Goal: Information Seeking & Learning: Learn about a topic

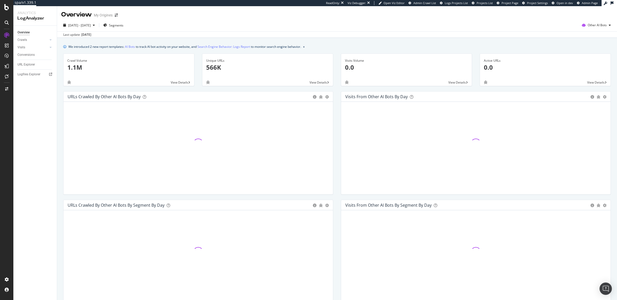
scroll to position [134, 0]
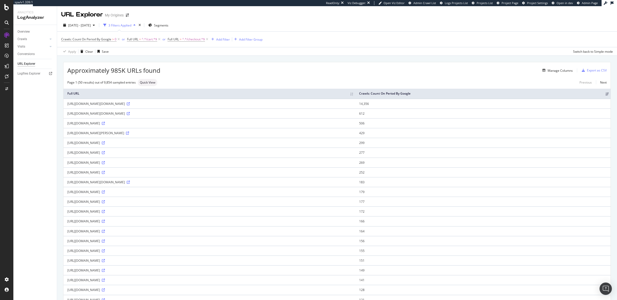
scroll to position [73, 0]
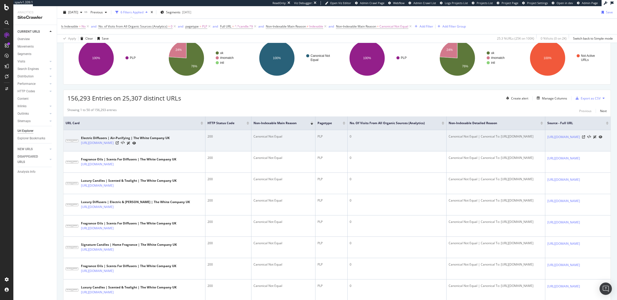
scroll to position [69, 0]
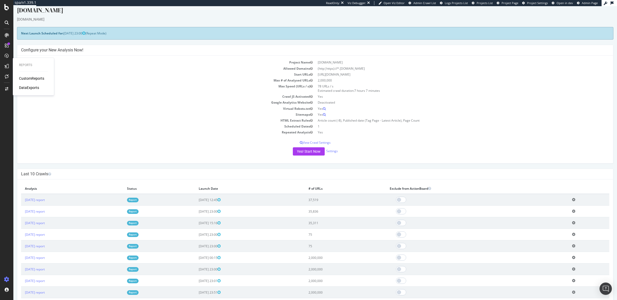
scroll to position [6, 0]
click at [139, 257] on link "Report" at bounding box center [133, 256] width 12 height 4
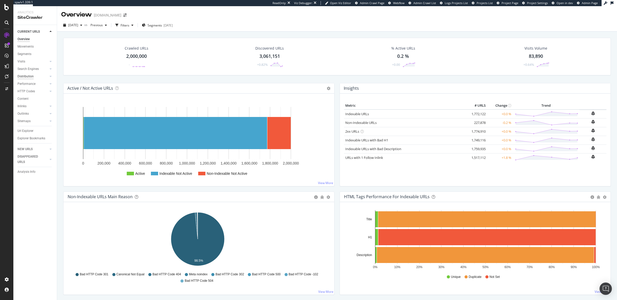
click at [33, 77] on div "Distribution" at bounding box center [25, 76] width 16 height 5
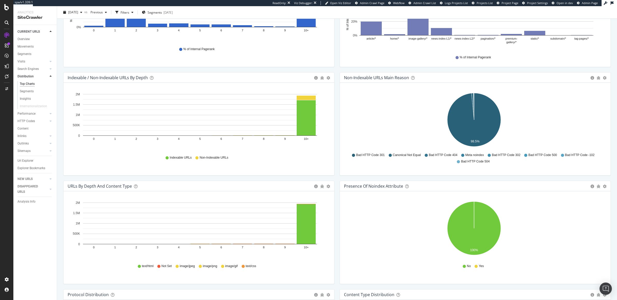
scroll to position [268, 0]
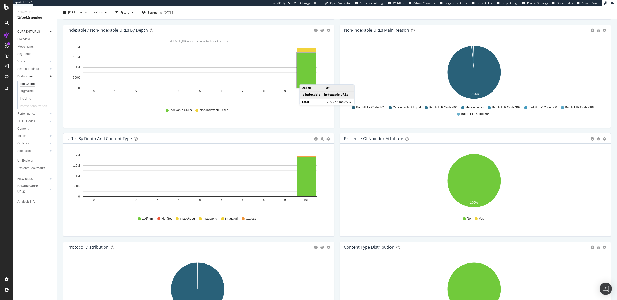
click at [305, 77] on rect "A chart." at bounding box center [306, 70] width 19 height 35
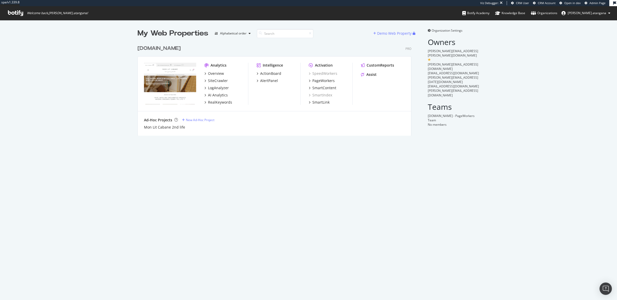
scroll to position [93, 273]
click at [217, 81] on div "SiteCrawler" at bounding box center [218, 80] width 20 height 5
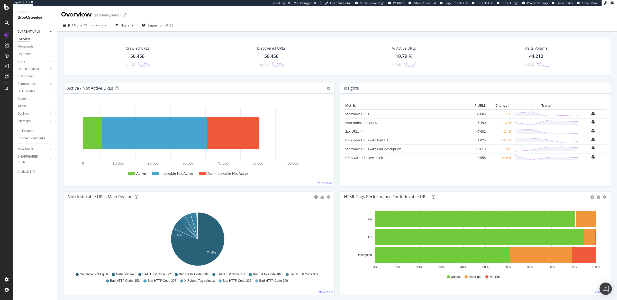
scroll to position [202, 0]
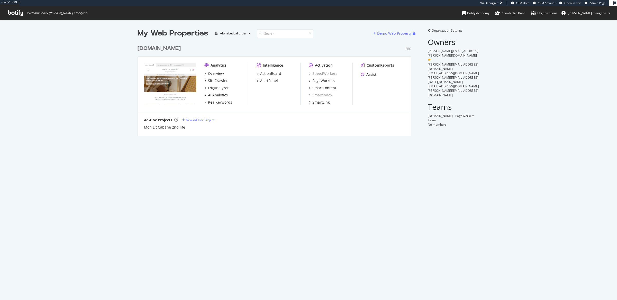
scroll to position [93, 273]
click at [212, 80] on div "SiteCrawler" at bounding box center [218, 80] width 20 height 5
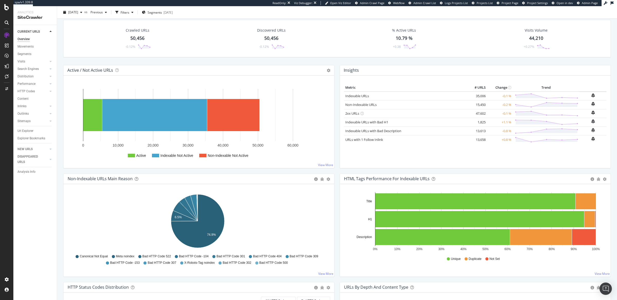
scroll to position [13, 0]
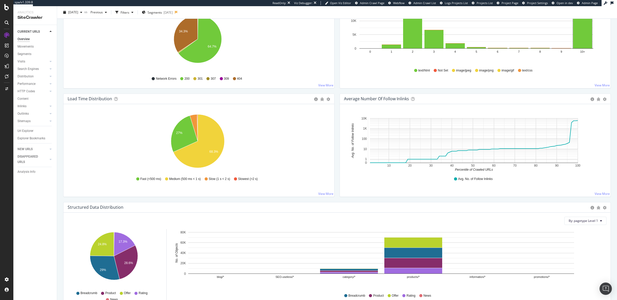
scroll to position [183, 0]
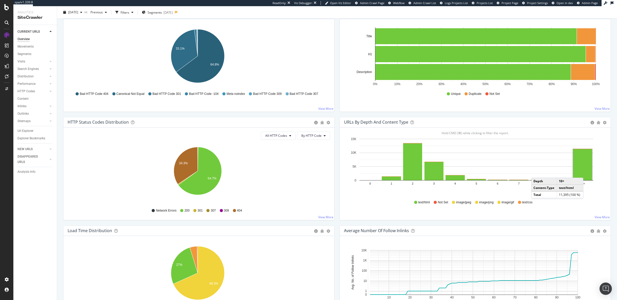
click at [583, 173] on rect "A chart." at bounding box center [582, 164] width 19 height 31
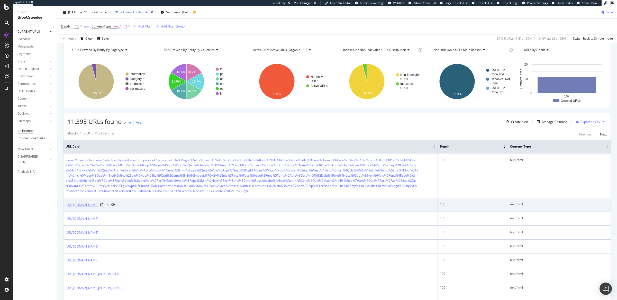
scroll to position [55, 0]
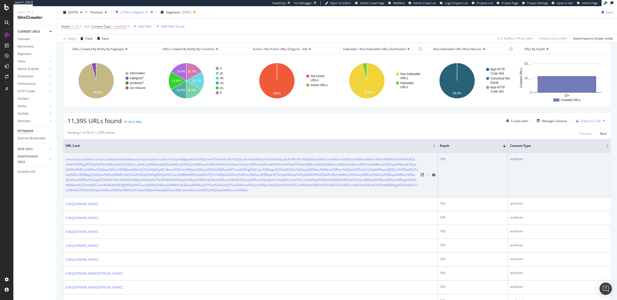
click at [440, 160] on div "100" at bounding box center [473, 159] width 66 height 5
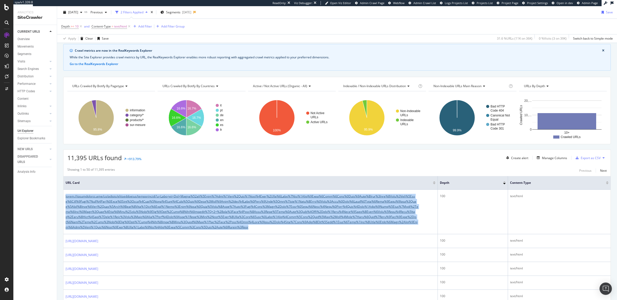
scroll to position [0, 0]
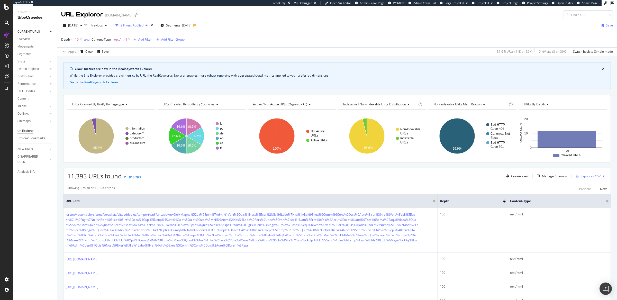
click at [352, 200] on span "URL Card" at bounding box center [249, 201] width 366 height 5
click at [142, 40] on div "Add Filter" at bounding box center [145, 39] width 14 height 4
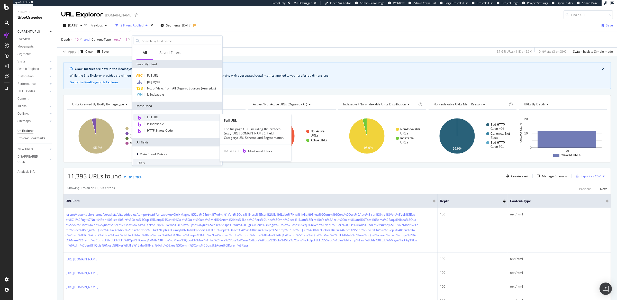
click at [157, 116] on span "Full URL" at bounding box center [152, 117] width 11 height 4
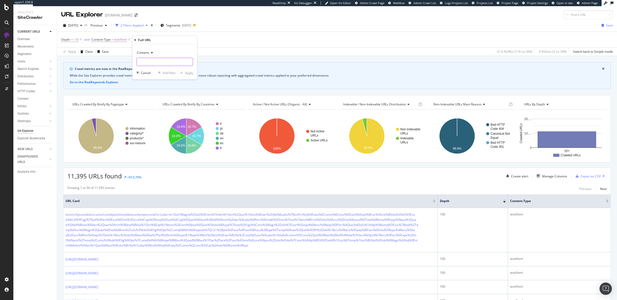
click at [150, 63] on input "text" at bounding box center [165, 62] width 56 height 8
type input "ambjolisearch"
click at [188, 74] on div "Apply" at bounding box center [189, 72] width 8 height 4
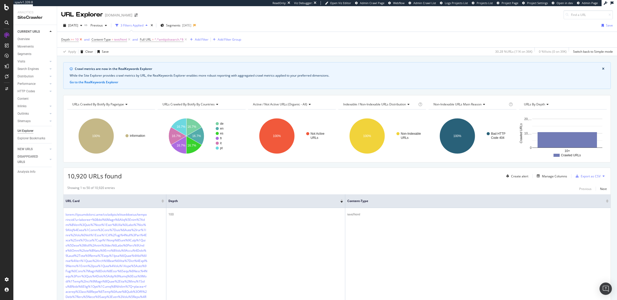
click at [80, 40] on icon at bounding box center [81, 39] width 4 height 5
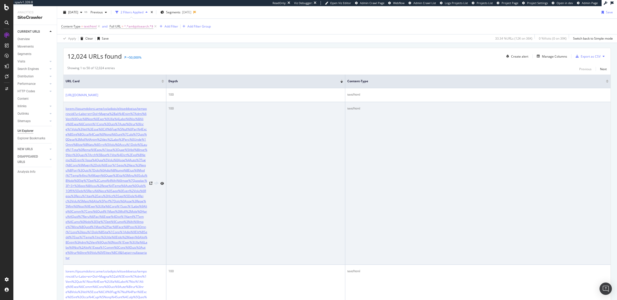
scroll to position [116, 0]
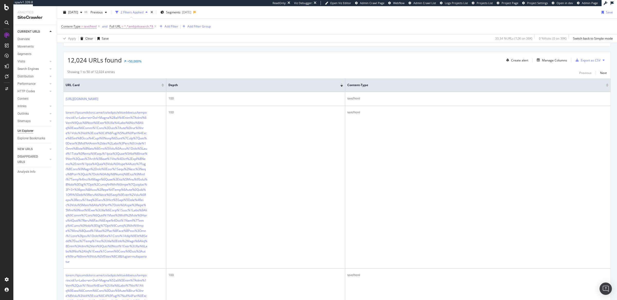
click at [538, 55] on div "12,024 URLs found +50,000% Create alert Manage Columns Export as CSV" at bounding box center [336, 58] width 547 height 13
click at [542, 58] on div "Manage Columns" at bounding box center [551, 60] width 32 height 6
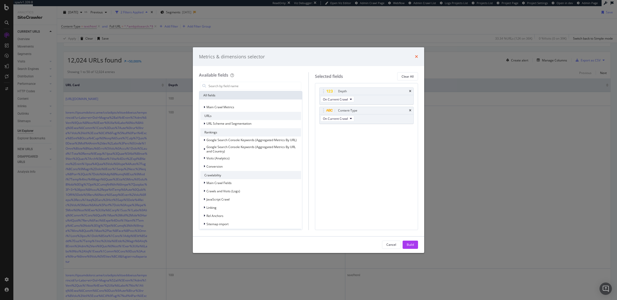
click at [417, 57] on icon "times" at bounding box center [416, 56] width 3 height 4
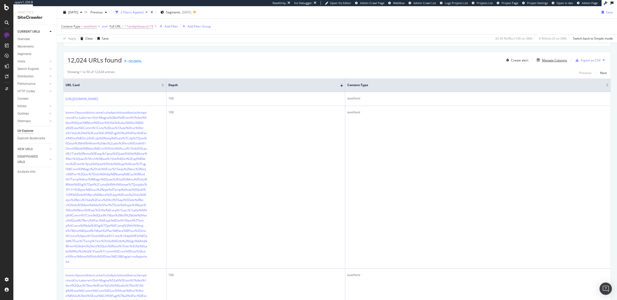
scroll to position [0, 0]
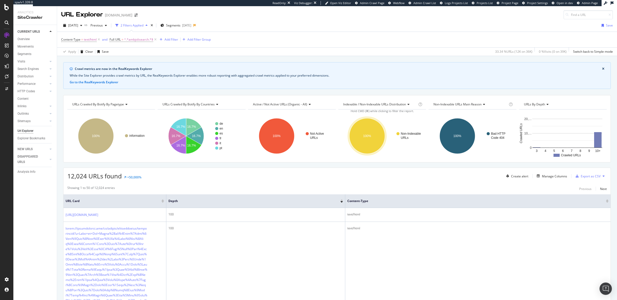
click at [342, 201] on div at bounding box center [341, 199] width 3 height 1
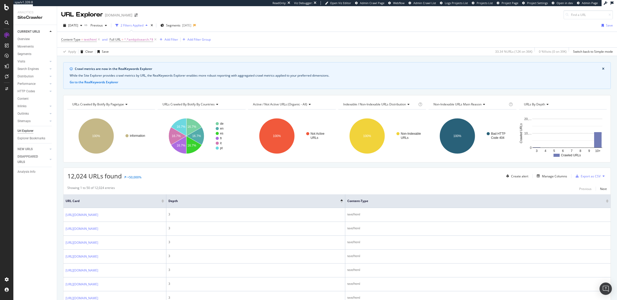
click at [562, 175] on div "Create alert Manage Columns Export as CSV" at bounding box center [555, 176] width 103 height 9
click at [561, 176] on div "Manage Columns" at bounding box center [554, 176] width 25 height 4
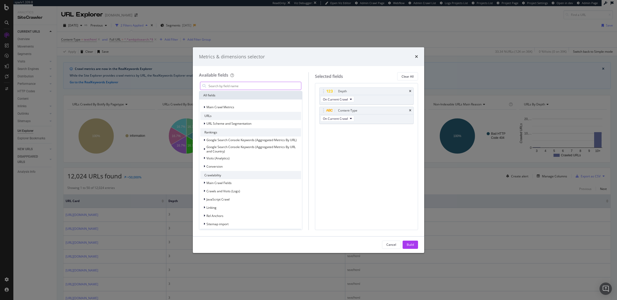
click at [213, 86] on input "modal" at bounding box center [254, 86] width 93 height 8
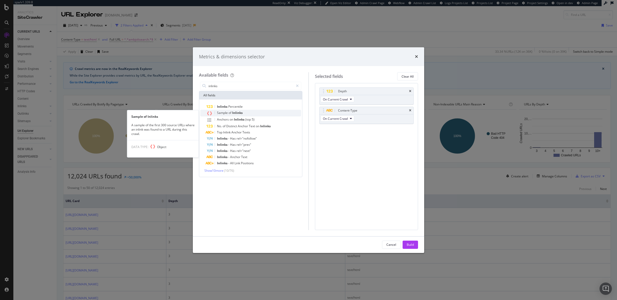
type input "inlinks"
click at [228, 112] on span "of" at bounding box center [230, 113] width 4 height 4
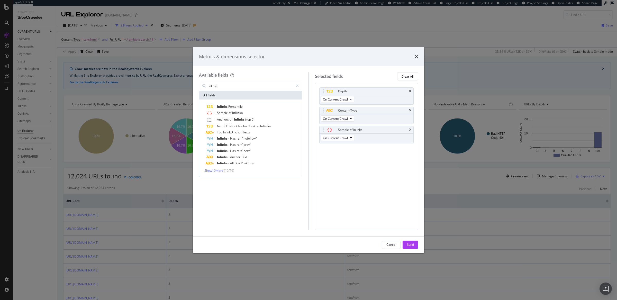
click at [218, 169] on span "Show 10 more" at bounding box center [213, 170] width 19 height 4
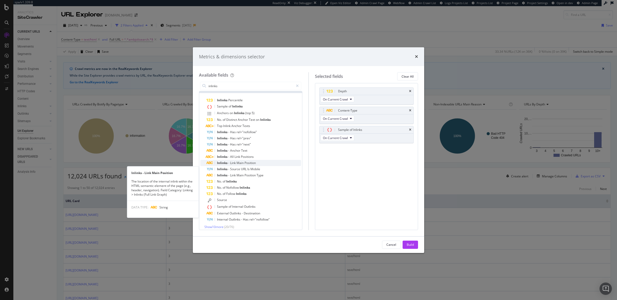
scroll to position [10, 0]
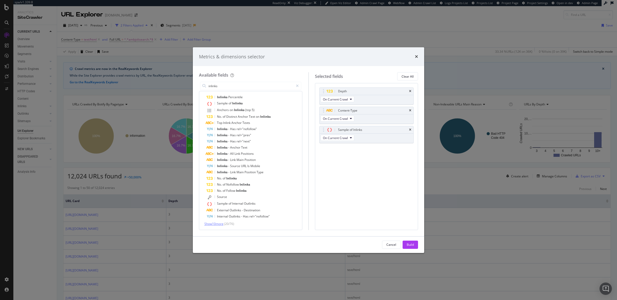
click at [221, 224] on span "Show 10 more" at bounding box center [213, 224] width 19 height 4
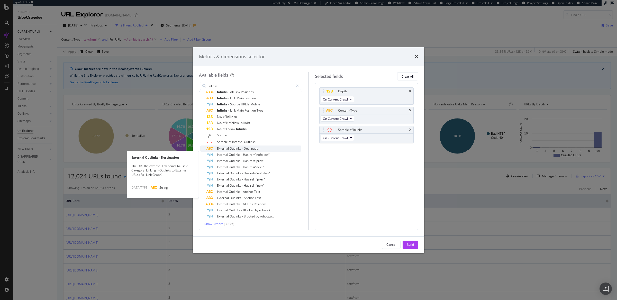
scroll to position [0, 0]
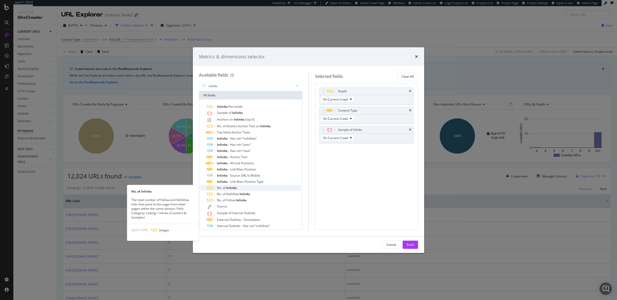
click at [223, 187] on span "of" at bounding box center [225, 188] width 4 height 4
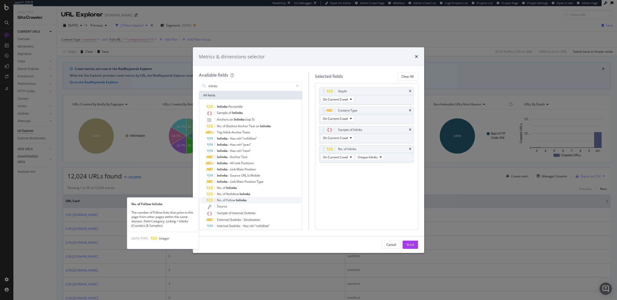
click at [227, 200] on span "Follow" at bounding box center [231, 200] width 10 height 4
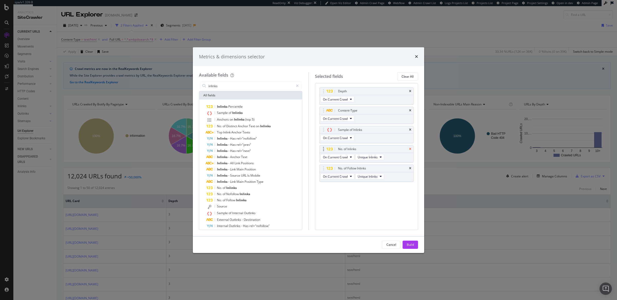
click at [410, 148] on icon "times" at bounding box center [410, 149] width 2 height 3
click at [411, 247] on div "Build" at bounding box center [410, 245] width 7 height 8
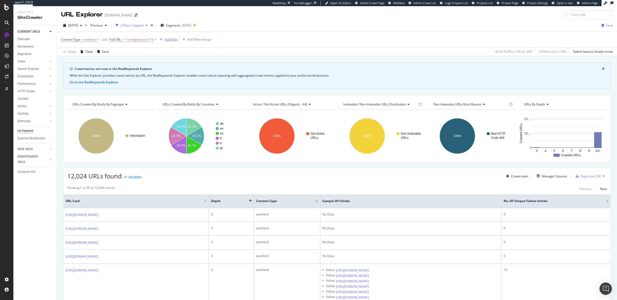
click at [175, 41] on div "Add Filter" at bounding box center [171, 39] width 14 height 4
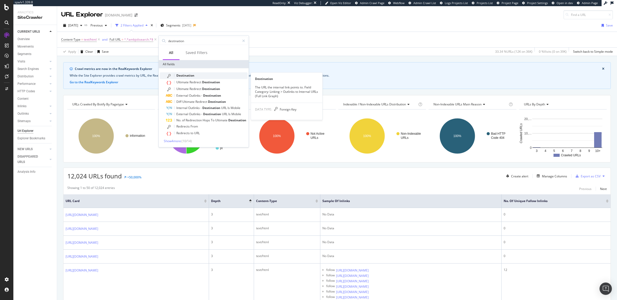
type input "destination"
click at [181, 74] on span "Destination" at bounding box center [185, 75] width 18 height 4
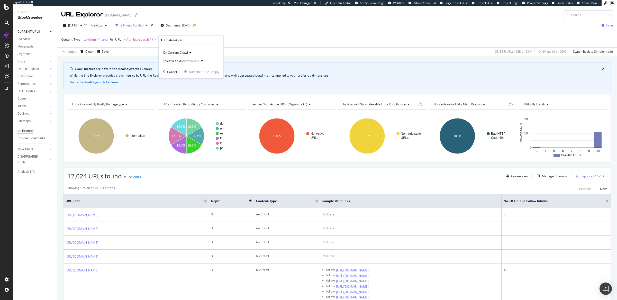
click at [194, 60] on div "(mandatory)" at bounding box center [190, 61] width 18 height 4
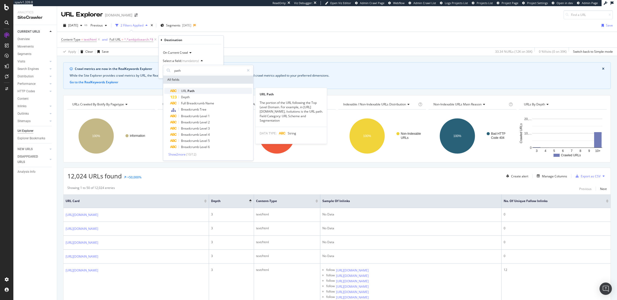
type input "path"
click at [192, 90] on span "Path" at bounding box center [190, 91] width 7 height 4
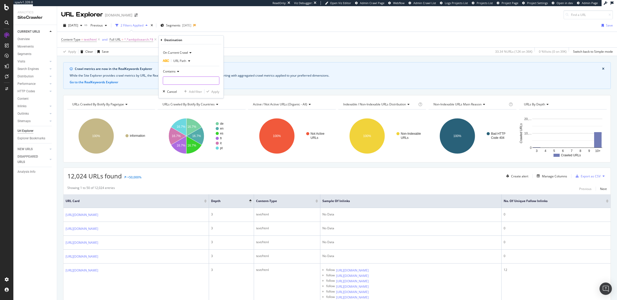
click at [179, 80] on input "text" at bounding box center [191, 81] width 56 height 8
click at [172, 83] on input "joliesearch" at bounding box center [187, 81] width 49 height 8
click at [194, 83] on input "jolisearch" at bounding box center [187, 81] width 49 height 8
click at [166, 81] on input "jolisearch/" at bounding box center [187, 81] width 49 height 8
click at [165, 83] on input "jolisearch/" at bounding box center [187, 81] width 49 height 8
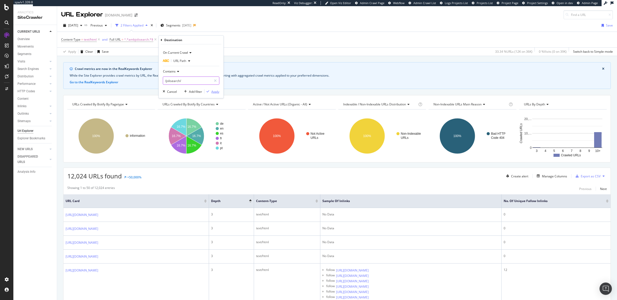
type input "/jolisearch/"
click at [214, 92] on div "Apply" at bounding box center [215, 91] width 8 height 4
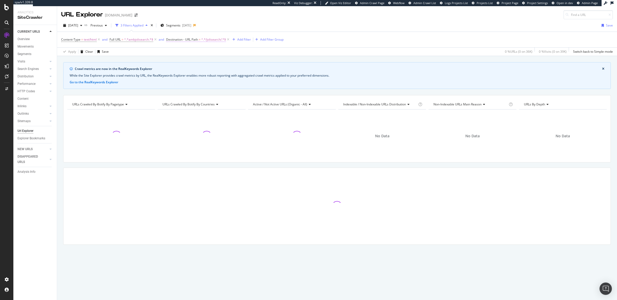
click at [214, 41] on span "^.*/jolisearch/.*$" at bounding box center [213, 39] width 25 height 7
click at [194, 80] on input "/jolisearch/" at bounding box center [195, 80] width 49 height 8
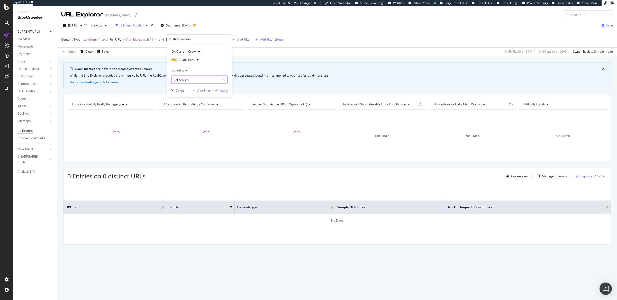
click at [194, 80] on input "/jolisearch/" at bounding box center [195, 80] width 49 height 8
type input "/jolisearch"
click at [222, 90] on div "Apply" at bounding box center [224, 90] width 8 height 4
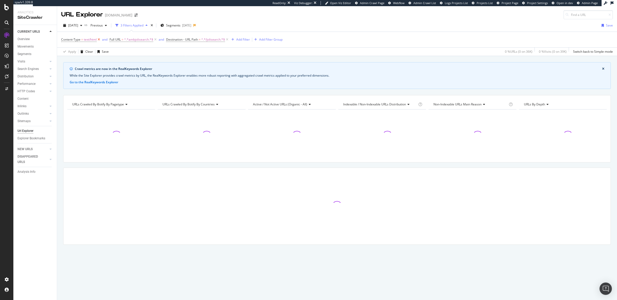
click at [100, 40] on icon at bounding box center [99, 39] width 4 height 5
click at [96, 39] on span "^.*ambjolisearch.*$" at bounding box center [90, 39] width 29 height 7
click at [220, 18] on div "URL Explorer monlitcabane.com" at bounding box center [337, 12] width 560 height 13
click at [107, 40] on icon at bounding box center [107, 39] width 4 height 5
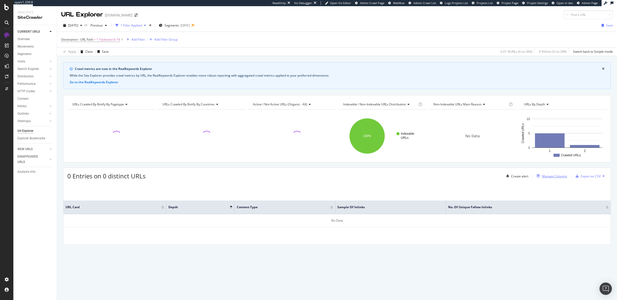
click at [553, 178] on div "Manage Columns" at bounding box center [554, 176] width 25 height 4
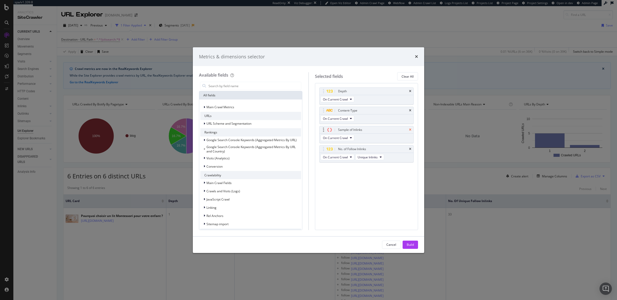
click at [409, 129] on icon "times" at bounding box center [410, 129] width 2 height 3
click at [408, 243] on div "Build" at bounding box center [410, 244] width 7 height 4
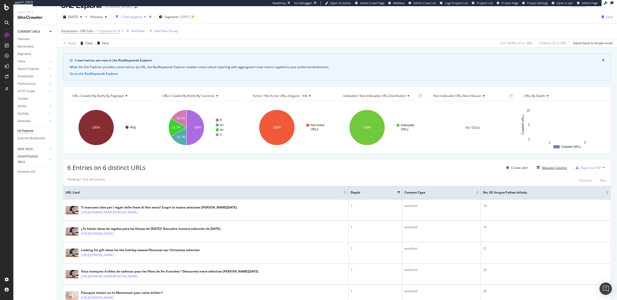
scroll to position [8, 0]
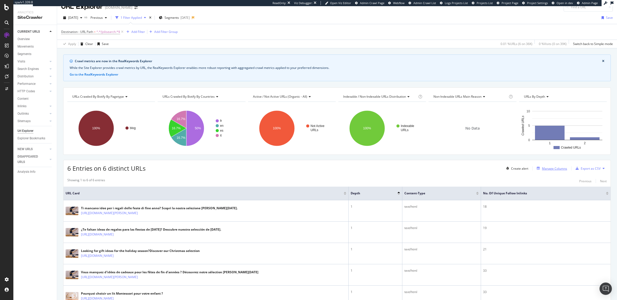
click at [542, 168] on div "Manage Columns" at bounding box center [554, 168] width 25 height 4
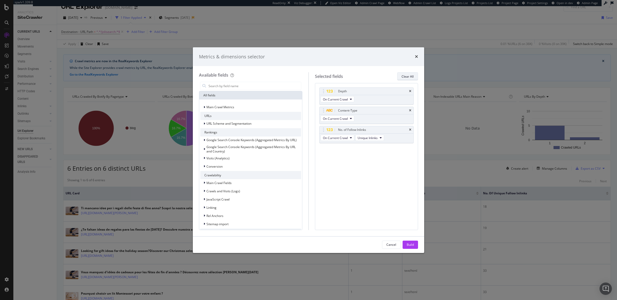
click at [410, 77] on div "Clear All" at bounding box center [407, 76] width 12 height 4
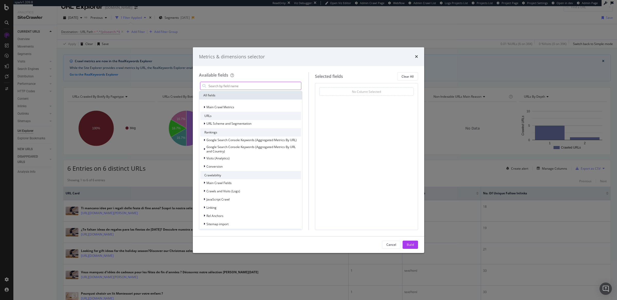
click at [234, 86] on input "modal" at bounding box center [254, 86] width 93 height 8
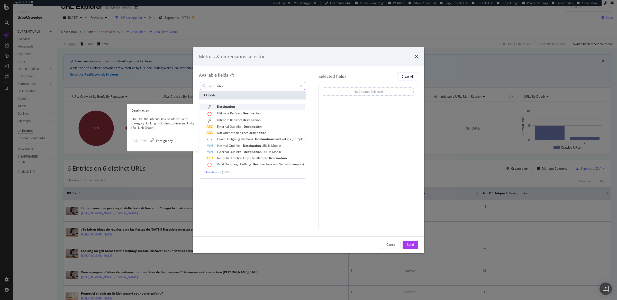
type input "destination"
click at [236, 107] on div "Destination" at bounding box center [255, 107] width 98 height 7
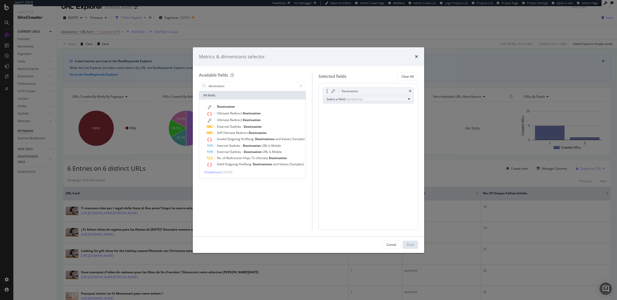
click at [377, 101] on button "Select a field (mandatory)" at bounding box center [368, 99] width 88 height 6
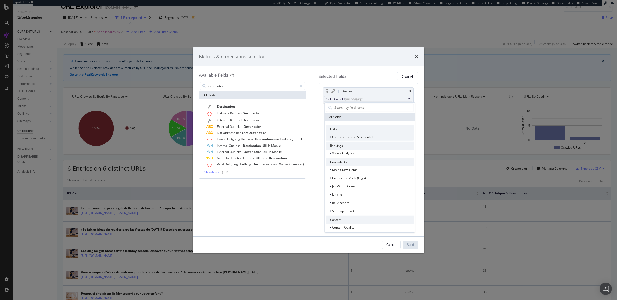
click at [331, 138] on icon "modal" at bounding box center [330, 136] width 2 height 3
click at [329, 136] on icon "modal" at bounding box center [330, 136] width 2 height 3
click at [331, 130] on div "URLs" at bounding box center [370, 129] width 88 height 8
click at [342, 106] on input "modal" at bounding box center [374, 108] width 80 height 8
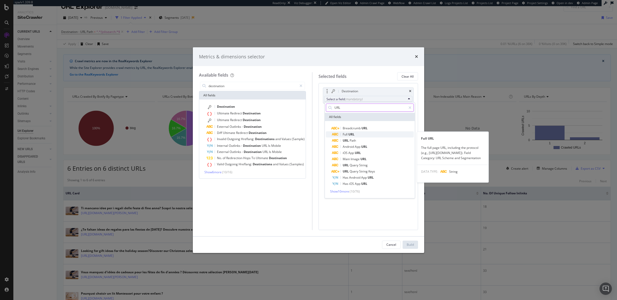
type input "URL"
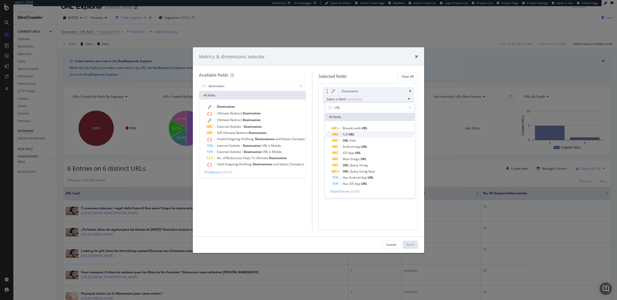
click at [347, 136] on span "Full" at bounding box center [346, 134] width 6 height 4
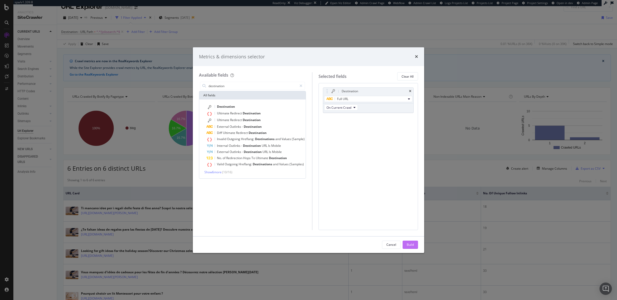
click at [409, 248] on div "Build" at bounding box center [410, 245] width 7 height 8
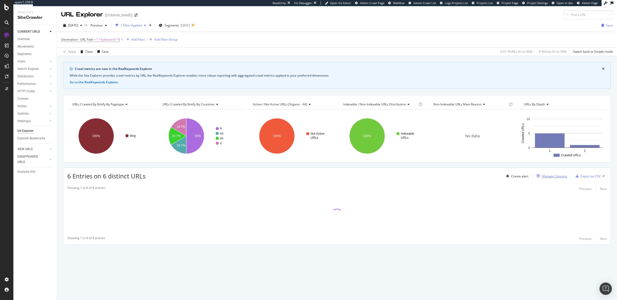
click at [553, 177] on div "Manage Columns" at bounding box center [554, 176] width 25 height 4
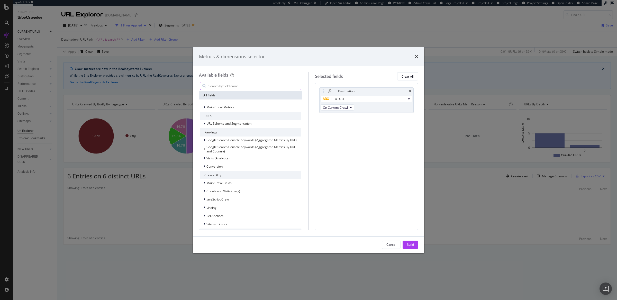
click at [245, 88] on input "modal" at bounding box center [254, 86] width 93 height 8
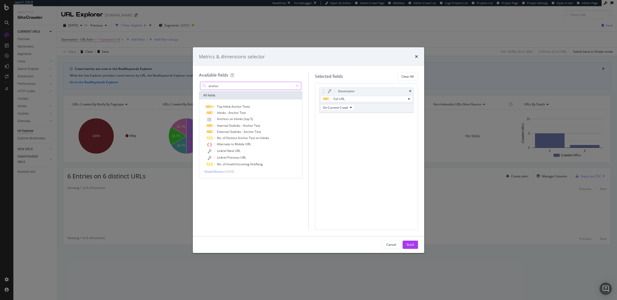
click at [214, 87] on input "anvhor" at bounding box center [251, 86] width 86 height 8
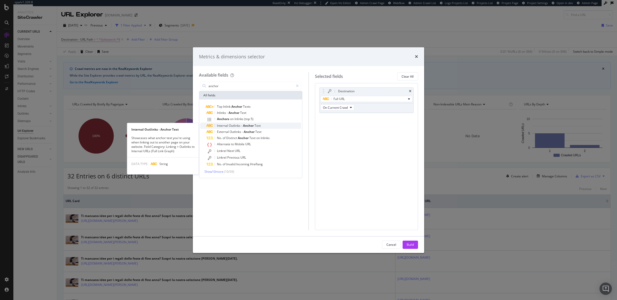
type input "anchor"
click at [228, 125] on span "Internal" at bounding box center [223, 125] width 12 height 4
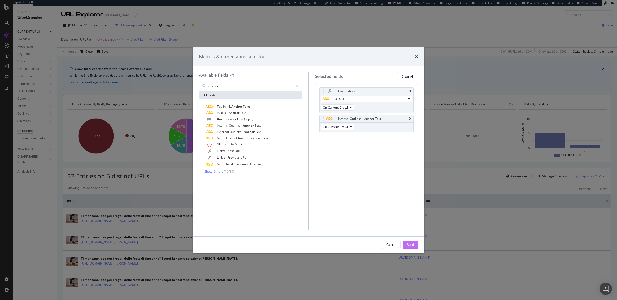
click at [411, 246] on div "Build" at bounding box center [410, 244] width 7 height 4
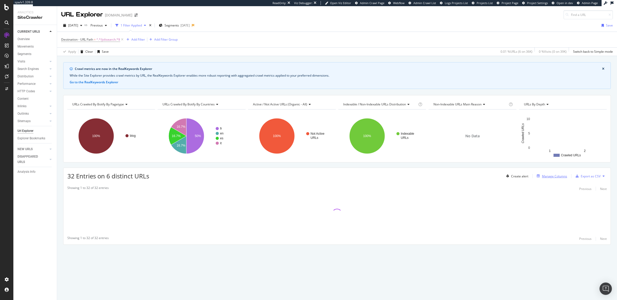
click at [549, 176] on div "Manage Columns" at bounding box center [554, 176] width 25 height 4
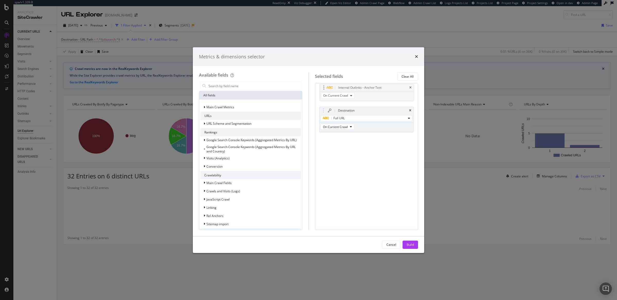
drag, startPoint x: 384, startPoint y: 120, endPoint x: 384, endPoint y: 89, distance: 31.4
click at [384, 89] on body "spa/v1.339.8 ReadOnly: Viz Debugger: Open Viz Editor Admin Crawl Page Webflow A…" at bounding box center [308, 150] width 617 height 300
click at [412, 245] on div "Build" at bounding box center [410, 244] width 7 height 4
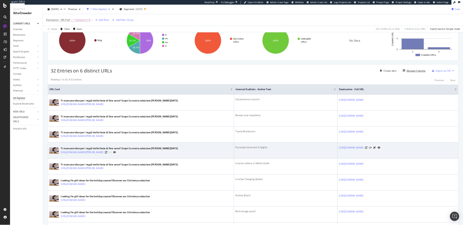
scroll to position [117, 0]
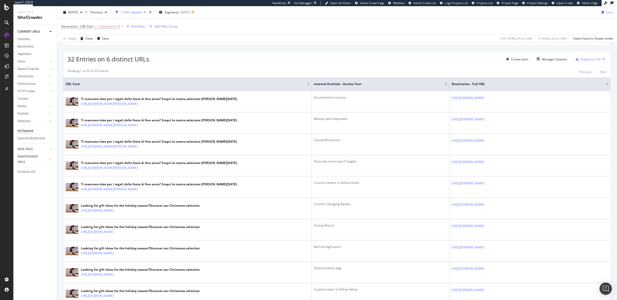
click at [238, 63] on div "32 Entries on 6 distinct URLs Create alert Manage Columns Export as CSV" at bounding box center [336, 57] width 547 height 13
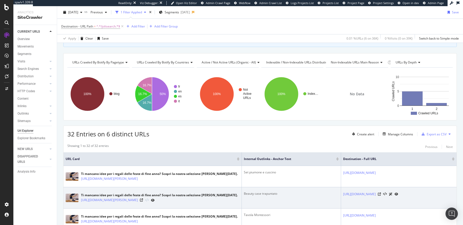
scroll to position [0, 0]
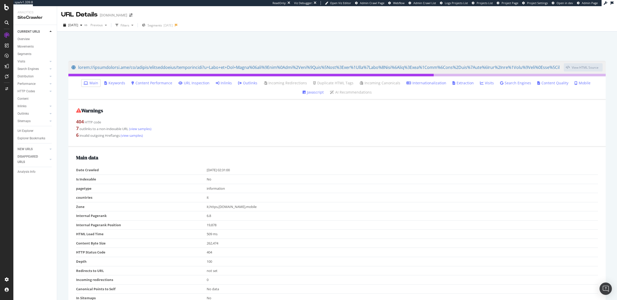
click at [216, 83] on link "Inlinks" at bounding box center [224, 82] width 16 height 5
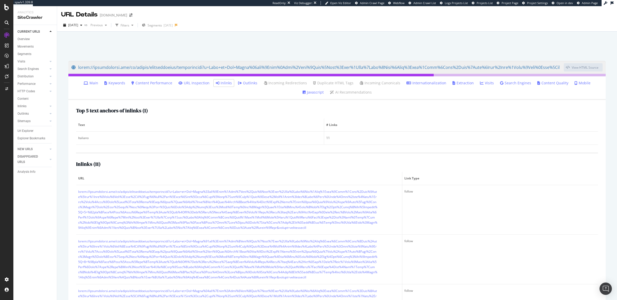
click at [85, 83] on link "Main" at bounding box center [91, 82] width 15 height 5
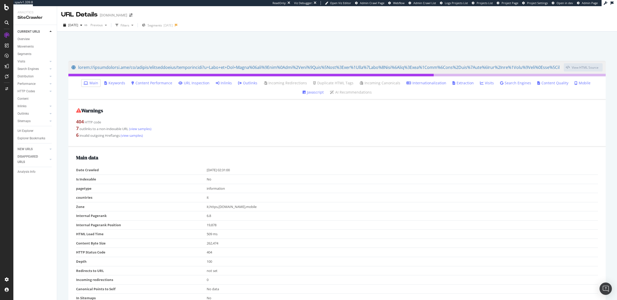
click at [216, 84] on link "Inlinks" at bounding box center [224, 82] width 16 height 5
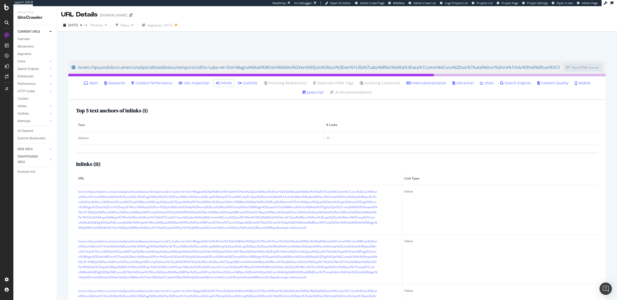
drag, startPoint x: 152, startPoint y: 192, endPoint x: 340, endPoint y: 3, distance: 266.6
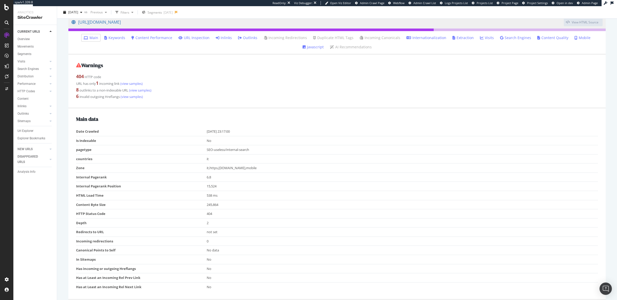
scroll to position [47, 0]
drag, startPoint x: 87, startPoint y: 223, endPoint x: 133, endPoint y: 226, distance: 45.6
click at [106, 225] on td "Depth" at bounding box center [141, 221] width 131 height 9
drag, startPoint x: 210, startPoint y: 221, endPoint x: 200, endPoint y: 222, distance: 9.5
click at [200, 222] on tr "Depth 2" at bounding box center [337, 221] width 522 height 9
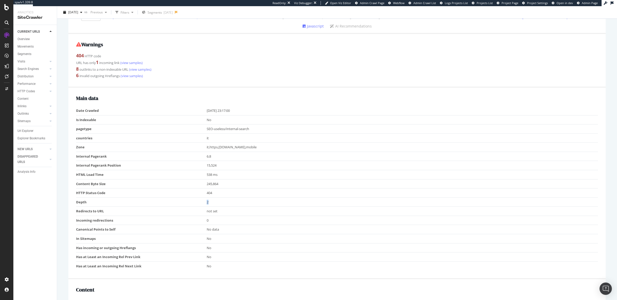
scroll to position [0, 0]
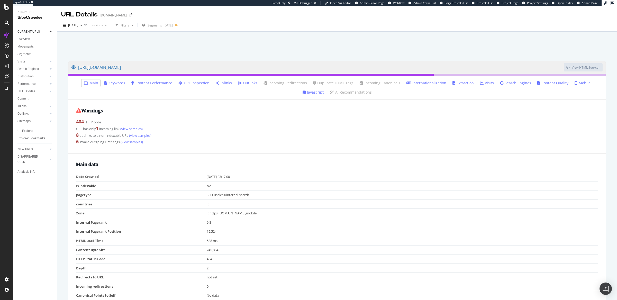
click at [217, 83] on link "Inlinks" at bounding box center [224, 82] width 16 height 5
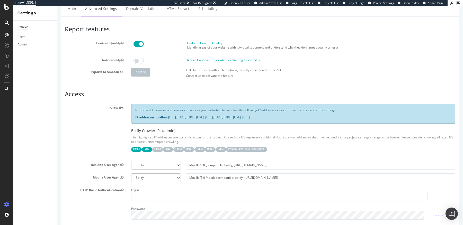
scroll to position [30, 0]
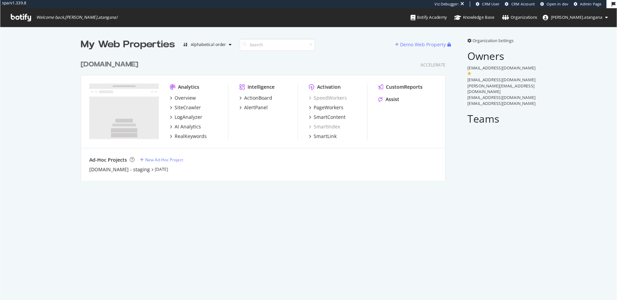
scroll to position [92, 273]
click at [140, 81] on div "SiteCrawler" at bounding box center [141, 80] width 20 height 5
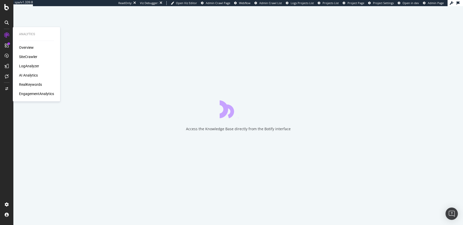
click at [34, 92] on div "EngagementAnalytics" at bounding box center [36, 93] width 35 height 5
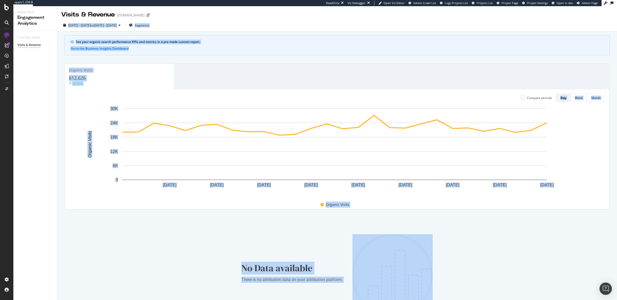
drag, startPoint x: 59, startPoint y: 20, endPoint x: 430, endPoint y: 270, distance: 447.0
click at [446, 225] on div "Visits & Revenue www.thewhitecompany.com 2025 Sep. 15th - Oct. 12th vs 2025 Aug…" at bounding box center [337, 180] width 560 height 349
click at [75, 222] on div "No Data available There is no attribution data on your attribution platform." at bounding box center [337, 275] width 544 height 115
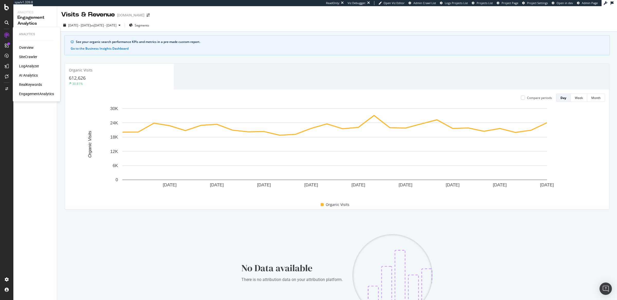
click at [23, 45] on div "Overview" at bounding box center [26, 47] width 15 height 5
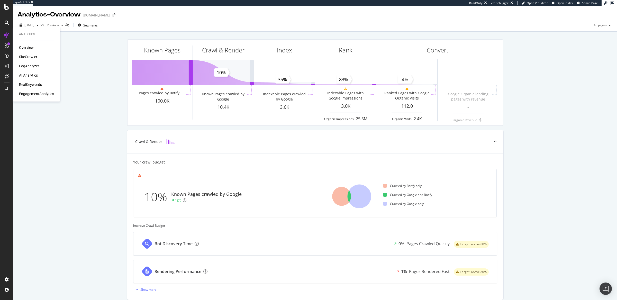
click at [31, 92] on div "EngagementAnalytics" at bounding box center [36, 93] width 35 height 5
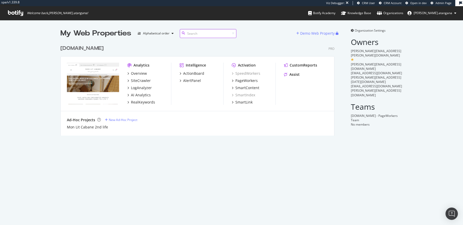
scroll to position [92, 273]
click at [143, 79] on div "SiteCrawler" at bounding box center [141, 80] width 20 height 5
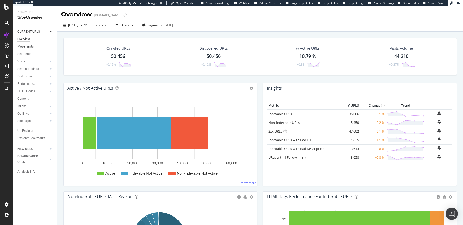
click at [26, 47] on div "Movements" at bounding box center [25, 46] width 16 height 5
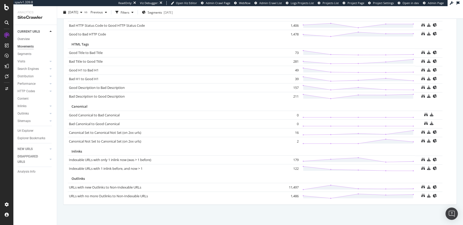
scroll to position [124, 0]
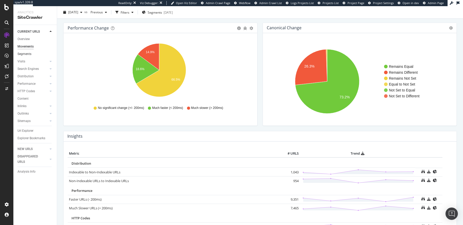
click at [33, 55] on link "Segments" at bounding box center [35, 53] width 36 height 5
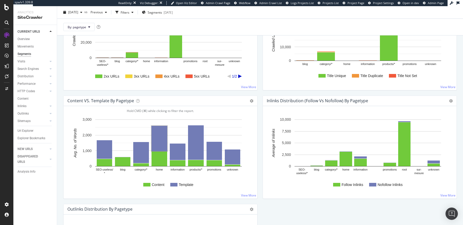
scroll to position [502, 0]
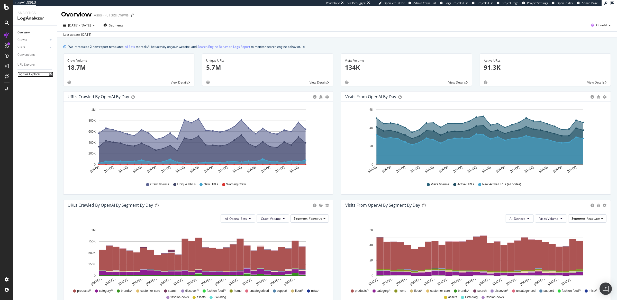
click at [50, 75] on icon at bounding box center [50, 74] width 3 height 3
